Goal: Find specific page/section: Find specific page/section

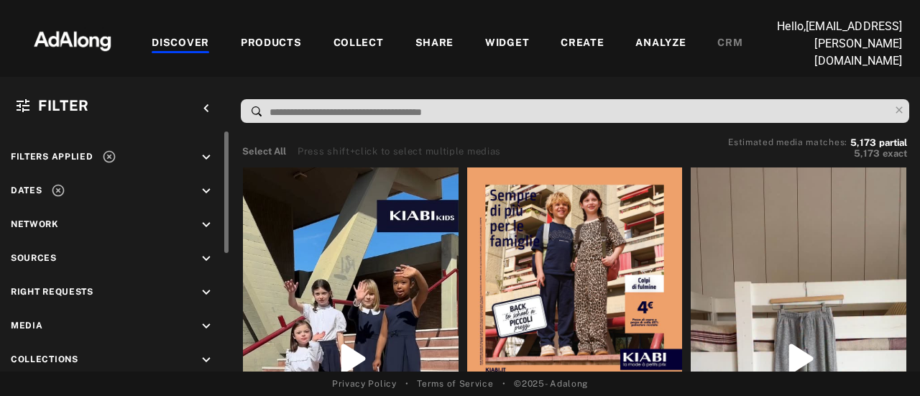
click at [73, 293] on span "Right Requests" at bounding box center [52, 294] width 83 height 19
click at [180, 288] on div "Right Requests keyboard_arrow_down" at bounding box center [115, 294] width 208 height 19
click at [206, 287] on icon "keyboard_arrow_down" at bounding box center [206, 293] width 16 height 16
click at [27, 321] on icon at bounding box center [26, 326] width 11 height 11
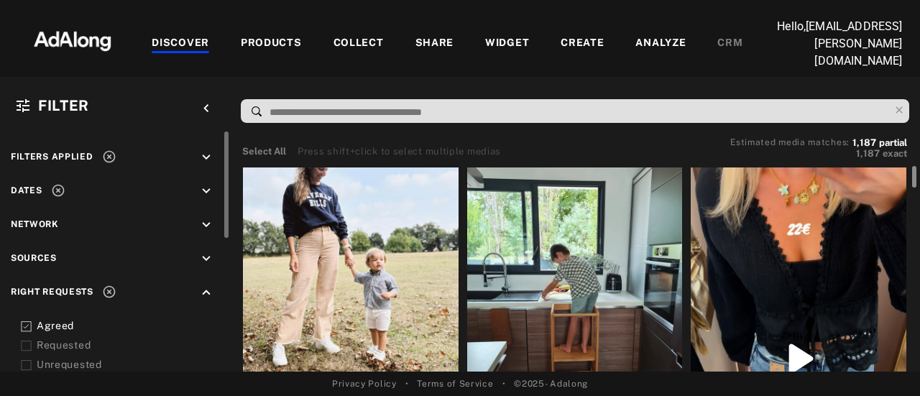
drag, startPoint x: 912, startPoint y: 264, endPoint x: 861, endPoint y: 109, distance: 163.5
click at [861, 109] on div "Filter keyboard_arrow_left Filters applied keyboard_arrow_down Dates keyboard_a…" at bounding box center [460, 224] width 920 height 295
click at [61, 185] on icon at bounding box center [58, 190] width 14 height 14
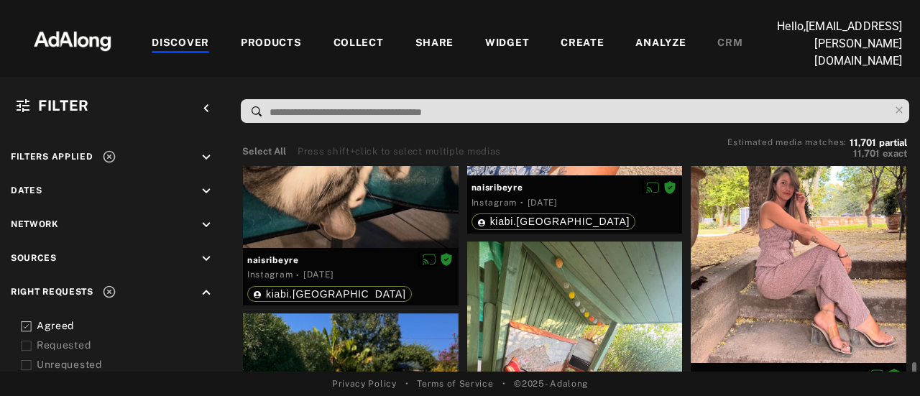
scroll to position [3738, 0]
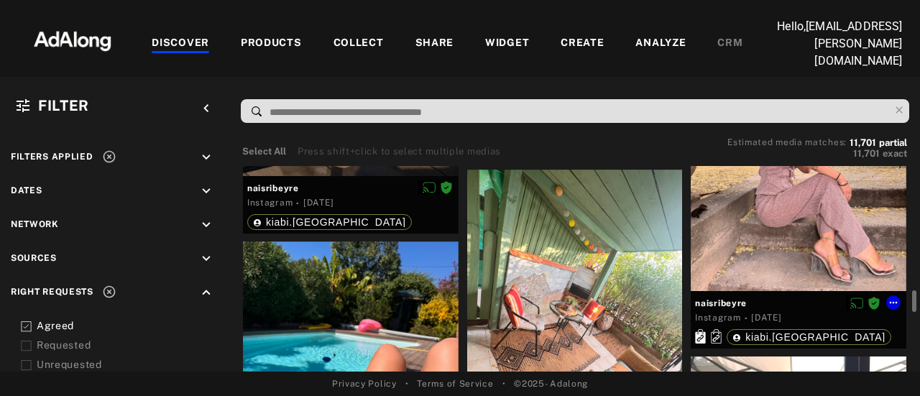
click at [736, 242] on div at bounding box center [799, 147] width 216 height 287
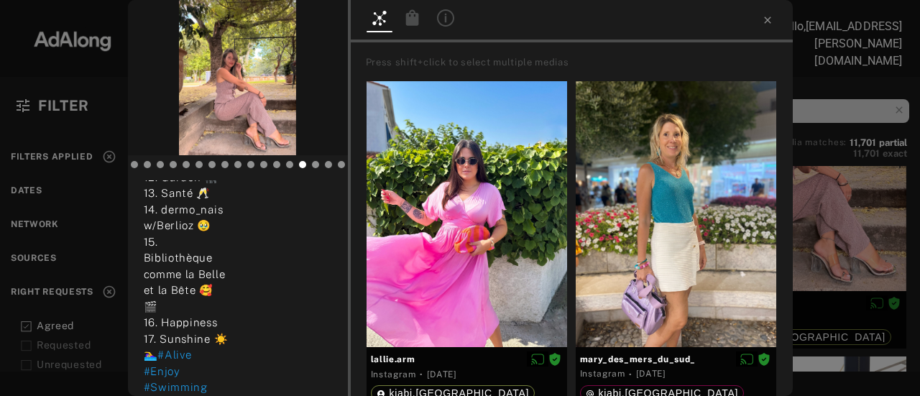
scroll to position [791, 0]
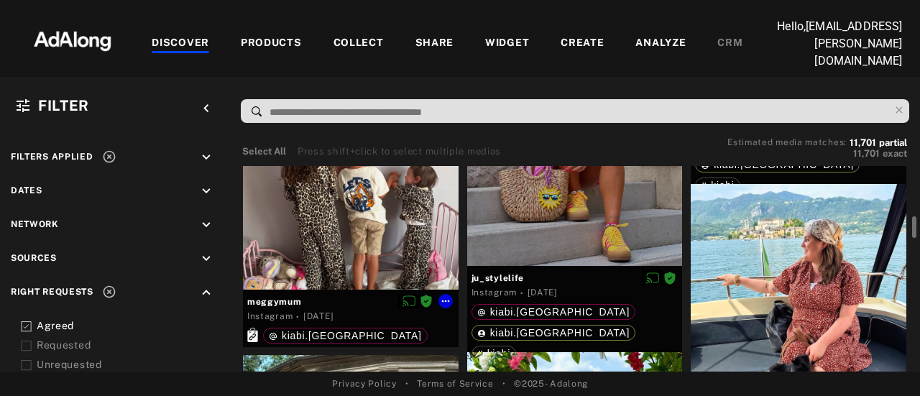
scroll to position [5607, 0]
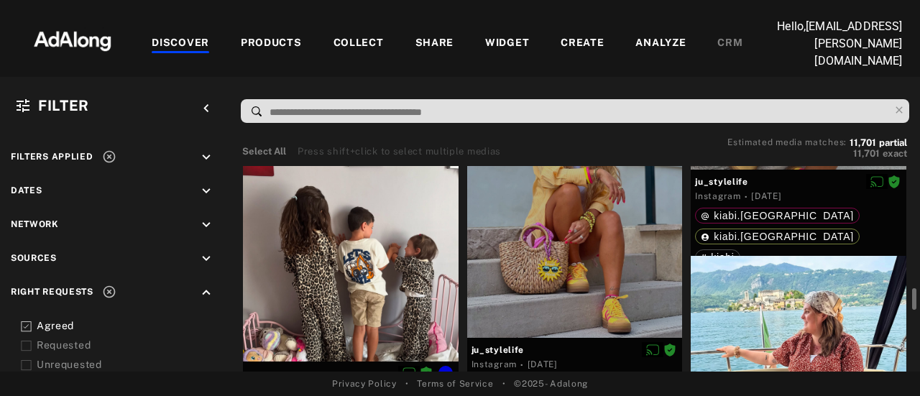
click at [340, 261] on div at bounding box center [351, 250] width 216 height 221
